Goal: Navigation & Orientation: Go to known website

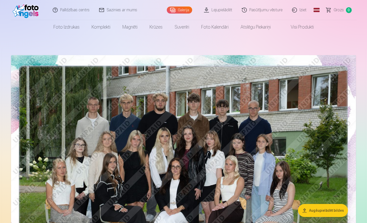
click at [303, 9] on link "Iziet" at bounding box center [300, 10] width 24 height 20
